Goal: Book appointment/travel/reservation

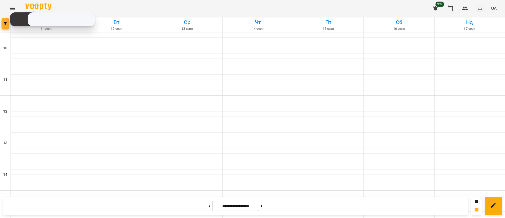
scroll to position [197, 0]
click at [7, 21] on button "button" at bounding box center [5, 23] width 7 height 11
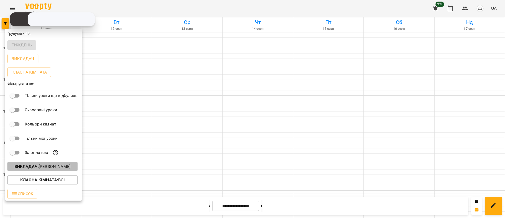
click at [42, 167] on p "Викладач : [PERSON_NAME]" at bounding box center [42, 166] width 56 height 6
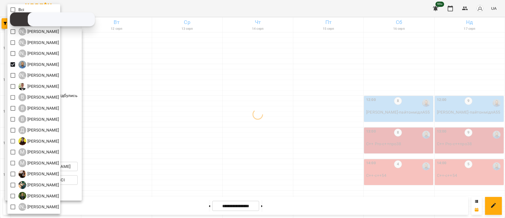
click at [178, 66] on div at bounding box center [252, 109] width 505 height 218
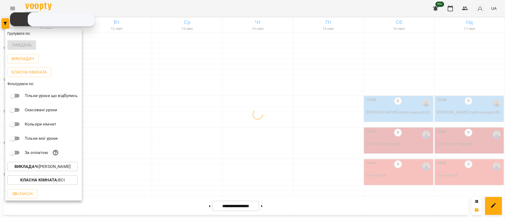
click at [178, 66] on div at bounding box center [252, 109] width 505 height 218
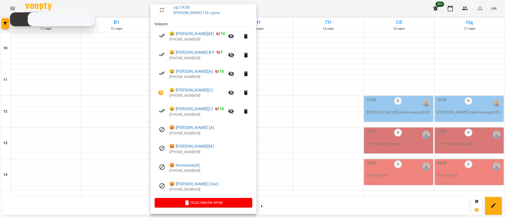
scroll to position [97, 0]
click at [179, 173] on p "[PHONE_NUMBER]" at bounding box center [210, 170] width 83 height 5
click at [185, 169] on p "[PHONE_NUMBER]" at bounding box center [210, 170] width 83 height 5
copy p "380939884172"
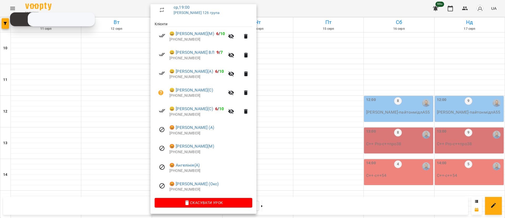
click at [105, 156] on div at bounding box center [252, 109] width 505 height 218
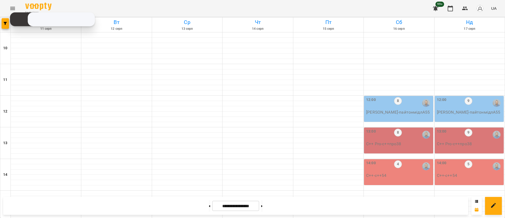
scroll to position [158, 0]
click at [209, 202] on button at bounding box center [209, 206] width 1 height 12
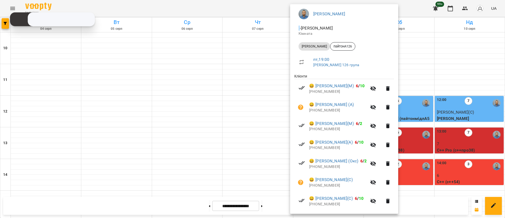
scroll to position [97, 0]
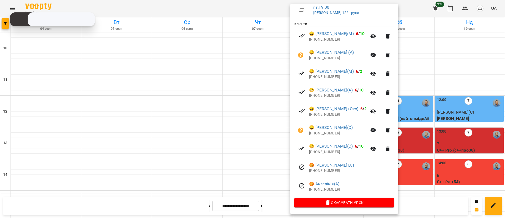
click at [198, 181] on div at bounding box center [252, 109] width 505 height 218
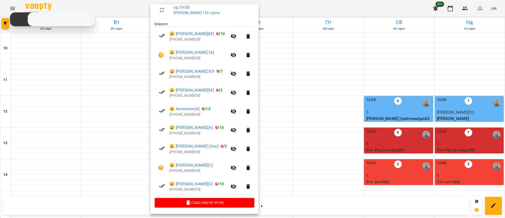
click at [318, 188] on div at bounding box center [252, 109] width 505 height 218
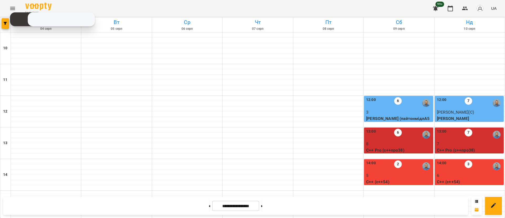
click at [4, 25] on button "button" at bounding box center [5, 23] width 7 height 11
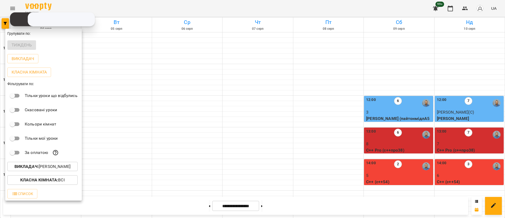
click at [51, 163] on button "Викладач : [PERSON_NAME]" at bounding box center [42, 166] width 70 height 9
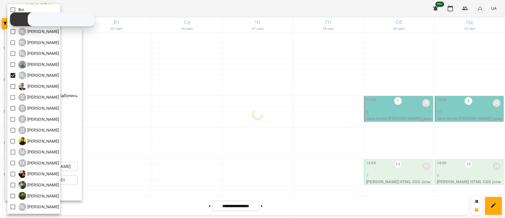
click at [142, 108] on div at bounding box center [252, 109] width 505 height 218
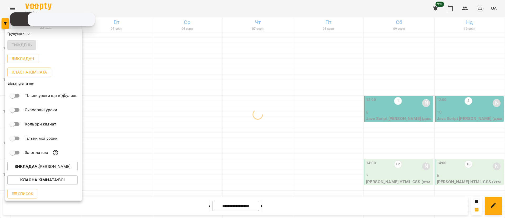
click at [142, 108] on div at bounding box center [252, 109] width 505 height 218
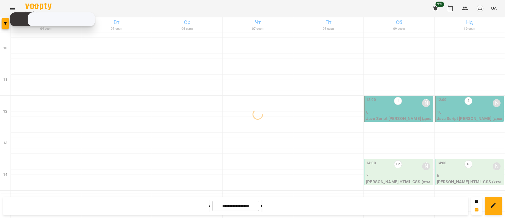
scroll to position [249, 0]
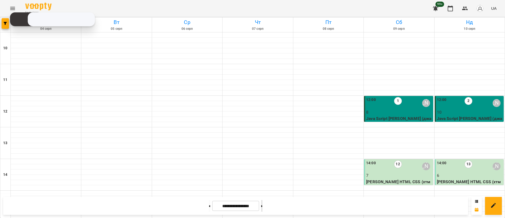
click at [263, 207] on button at bounding box center [261, 206] width 1 height 12
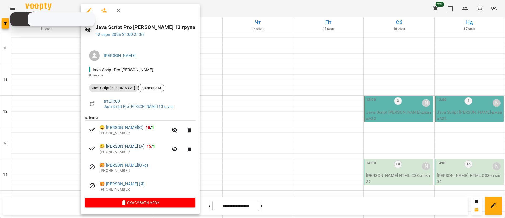
scroll to position [3, 0]
click at [224, 177] on div at bounding box center [252, 109] width 505 height 218
